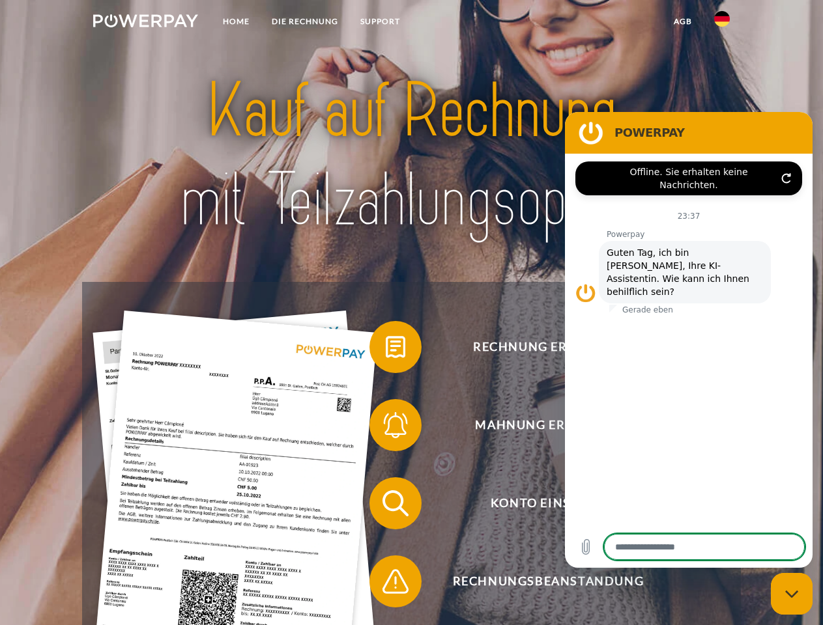
click at [145, 23] on img at bounding box center [145, 20] width 105 height 13
click at [722, 23] on img at bounding box center [722, 19] width 16 height 16
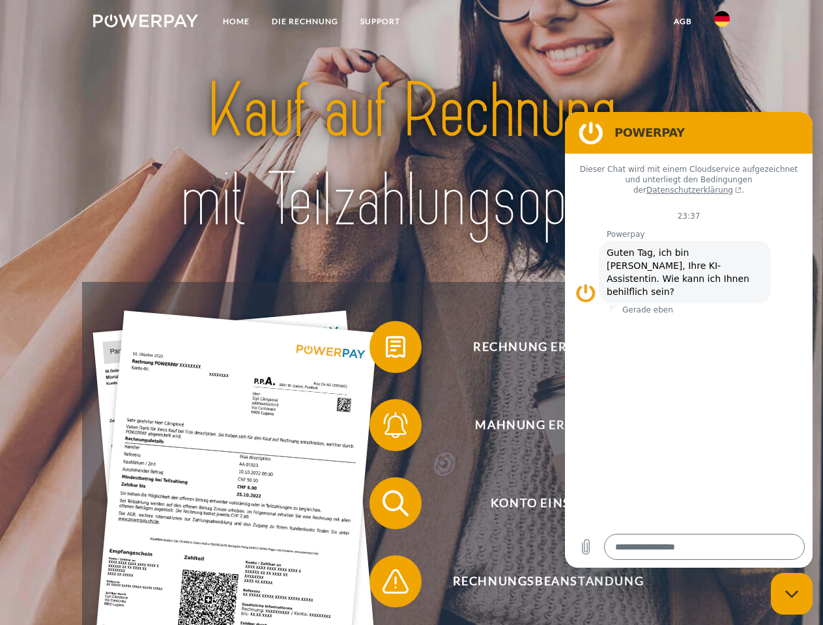
click at [682, 21] on link "agb" at bounding box center [682, 21] width 40 height 23
click at [386, 350] on span at bounding box center [375, 347] width 65 height 65
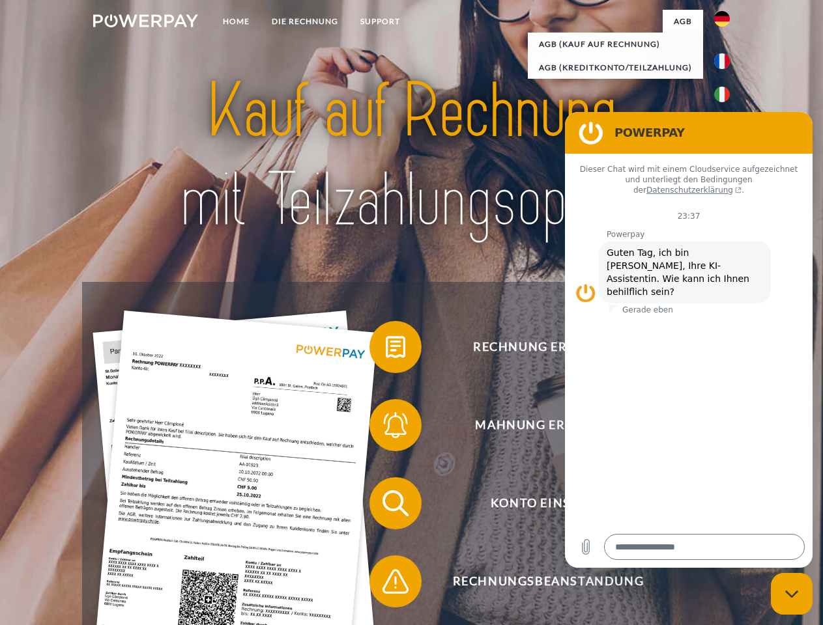
click at [386, 428] on span at bounding box center [375, 425] width 65 height 65
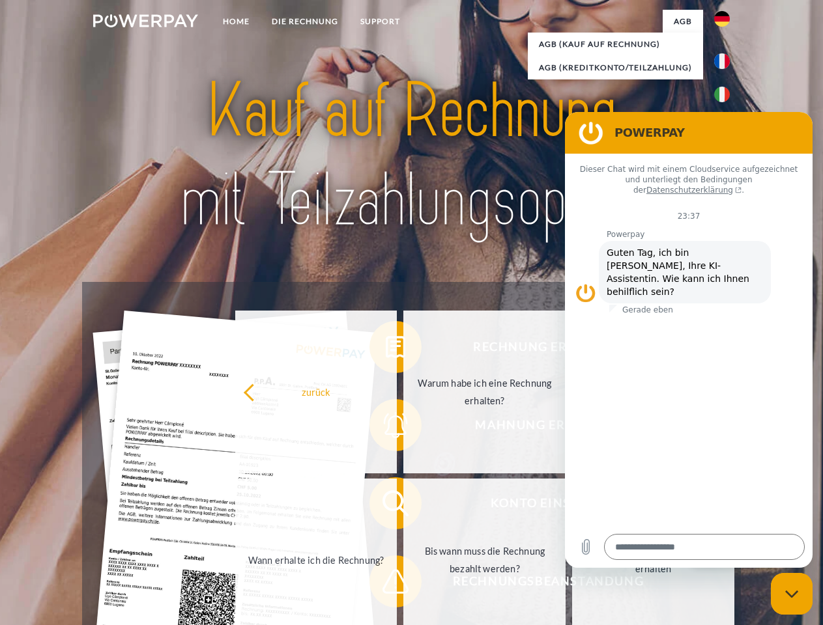
click at [403, 506] on link "Bis wann muss die Rechnung bezahlt werden?" at bounding box center [484, 560] width 162 height 163
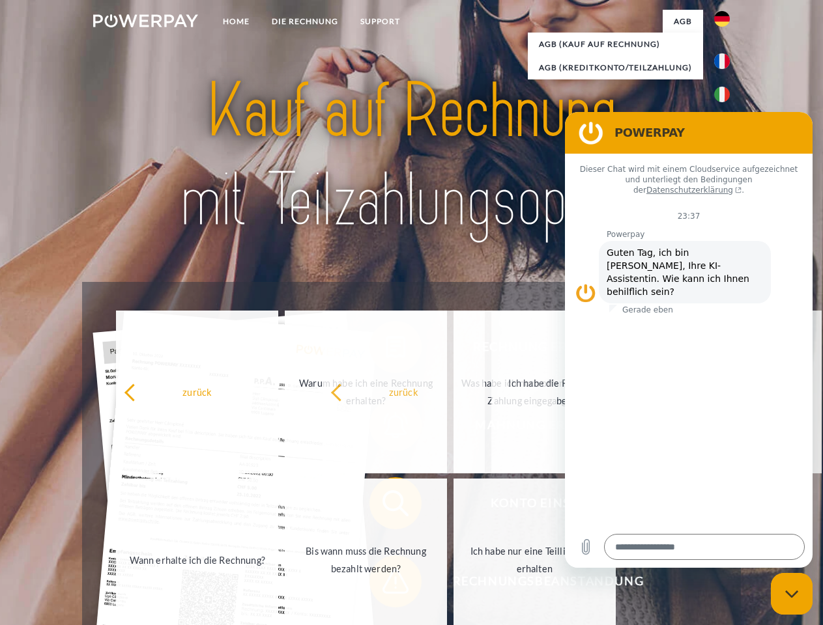
click at [386, 584] on span at bounding box center [375, 581] width 65 height 65
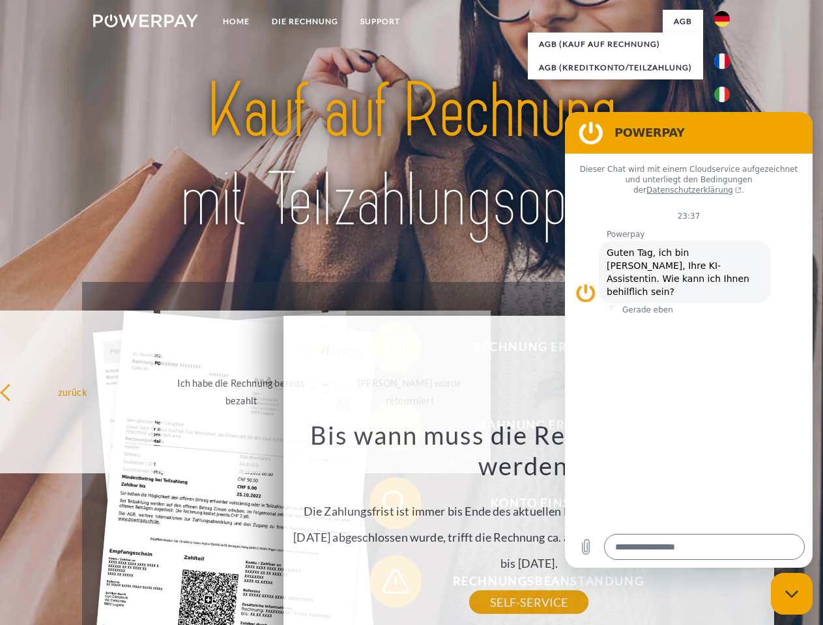
click at [791, 594] on icon "Messaging-Fenster schließen" at bounding box center [792, 594] width 14 height 8
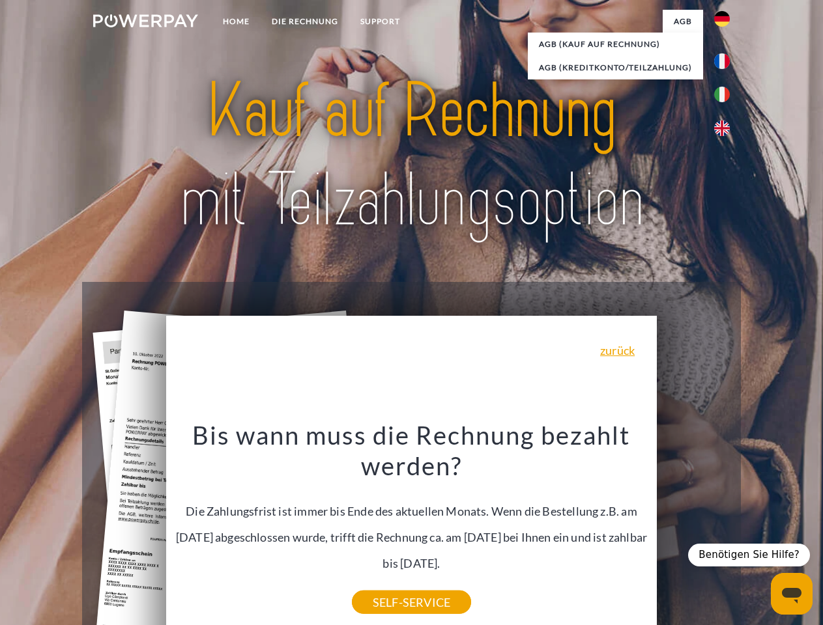
type textarea "*"
